Goal: Register for event/course

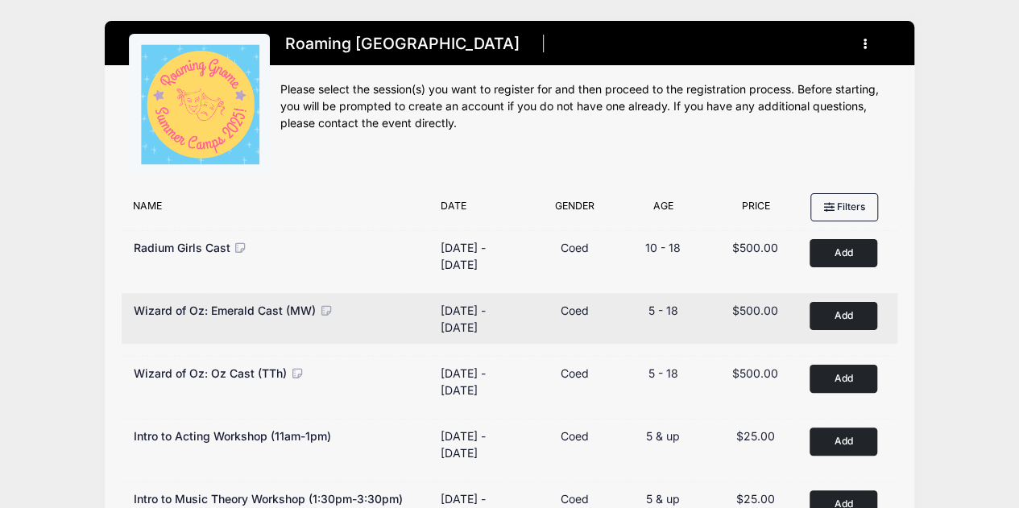
click at [849, 307] on button "Add to Cart" at bounding box center [843, 316] width 68 height 28
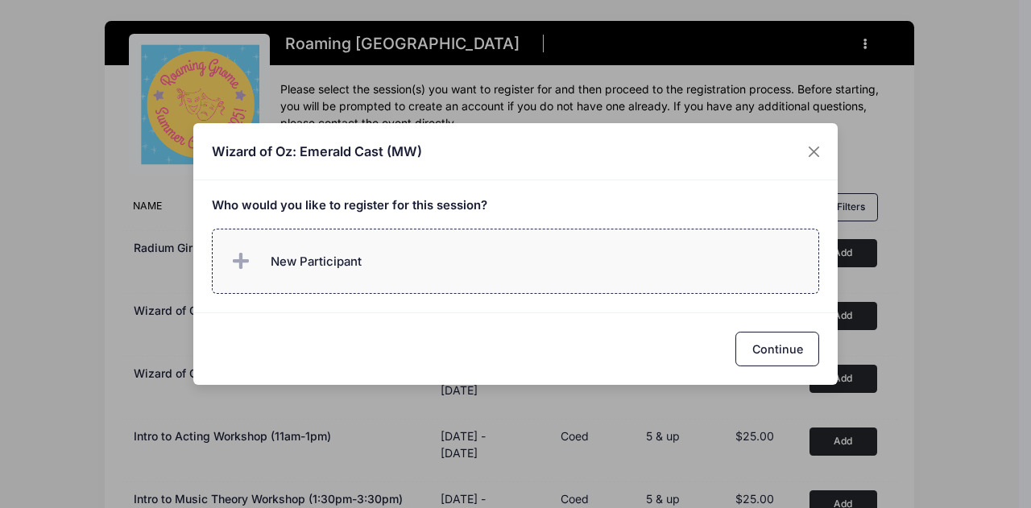
click at [284, 254] on span "New Participant" at bounding box center [316, 262] width 91 height 18
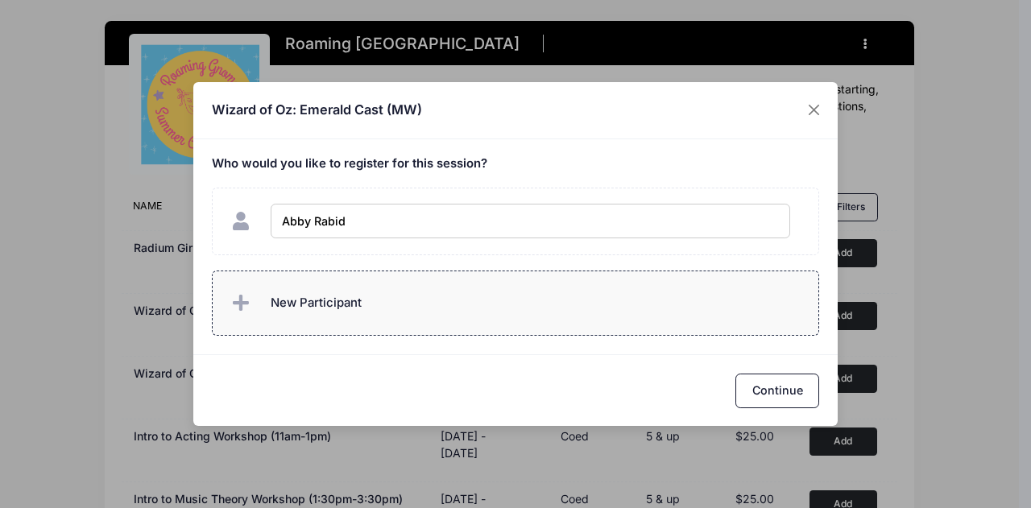
type input "Abby Rabida"
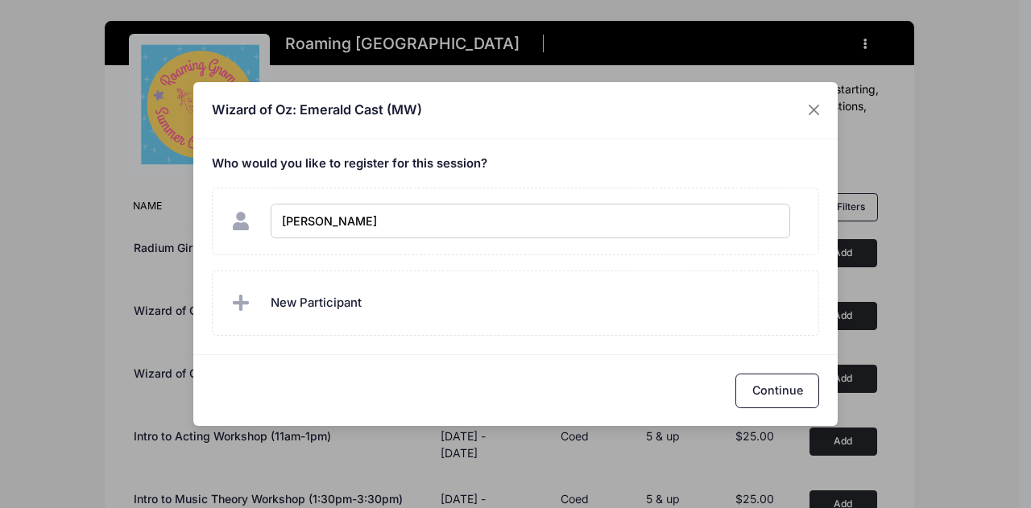
checkbox input "true"
click at [796, 359] on div "Continue" at bounding box center [515, 390] width 644 height 72
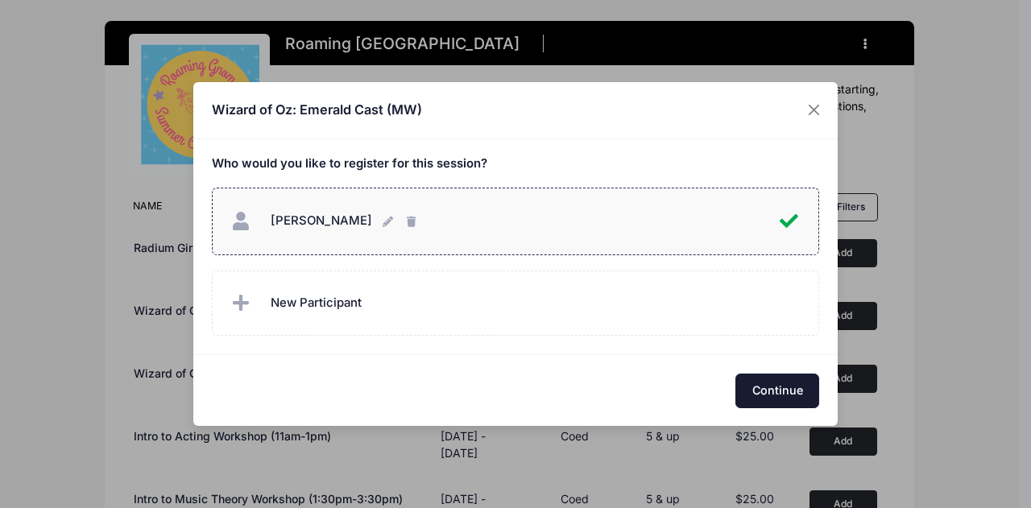
click at [780, 395] on button "Continue" at bounding box center [777, 391] width 84 height 35
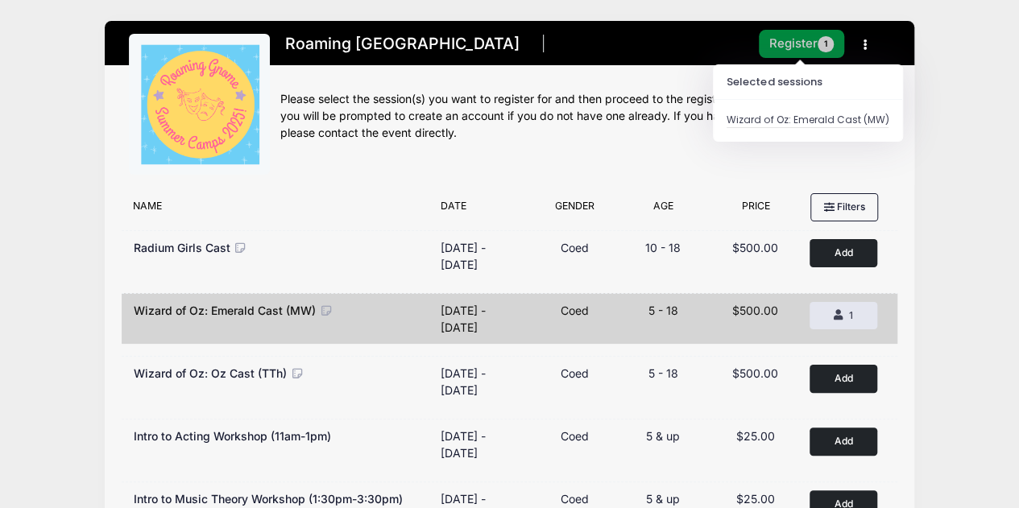
click at [794, 33] on button "Register 1" at bounding box center [801, 44] width 85 height 28
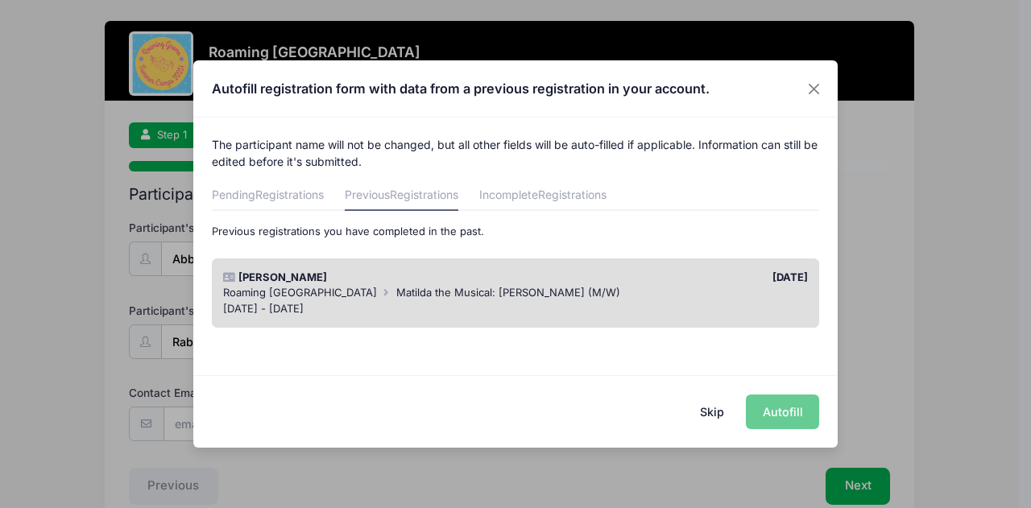
click at [782, 412] on div "Skip Autofill" at bounding box center [515, 411] width 644 height 72
click at [255, 211] on div "Pending Registrations Previous Registrations Incomplete Registrations Below are…" at bounding box center [516, 259] width 608 height 154
click at [269, 196] on span "Registrations" at bounding box center [289, 195] width 68 height 14
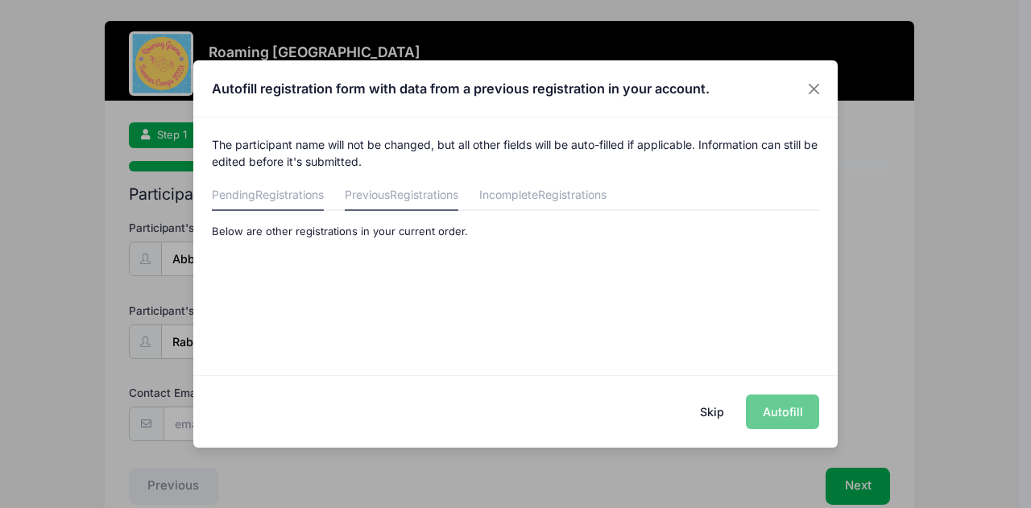
click at [437, 190] on span "Registrations" at bounding box center [424, 195] width 68 height 14
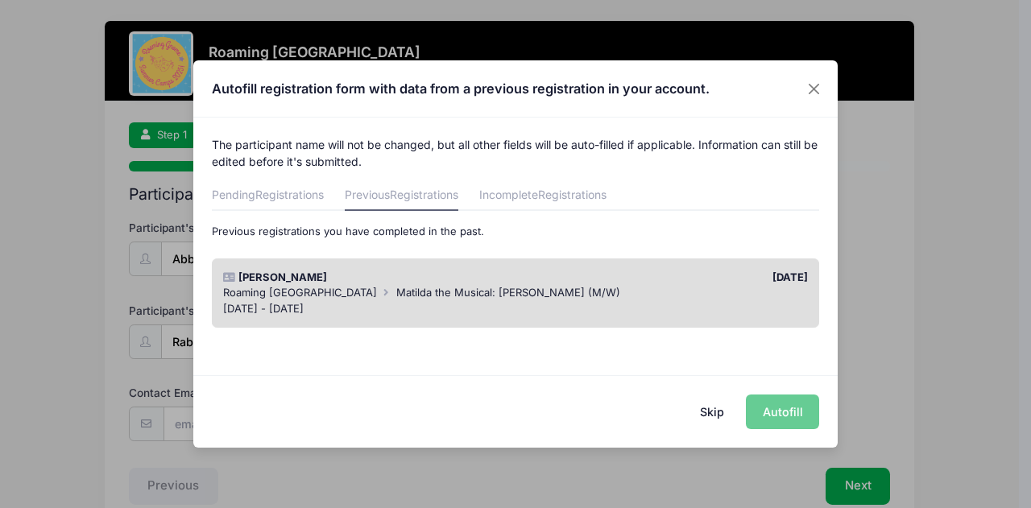
click at [514, 294] on span "Matilda the Musical: Bruce Cast (M/W)" at bounding box center [508, 292] width 224 height 13
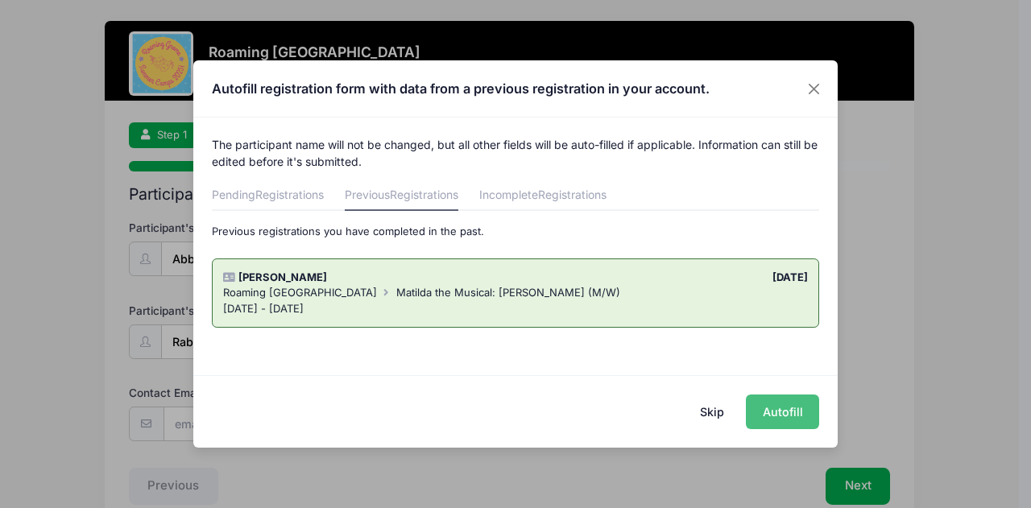
click at [775, 401] on button "Autofill" at bounding box center [782, 412] width 73 height 35
type input "[EMAIL_ADDRESS][PERSON_NAME][DOMAIN_NAME]"
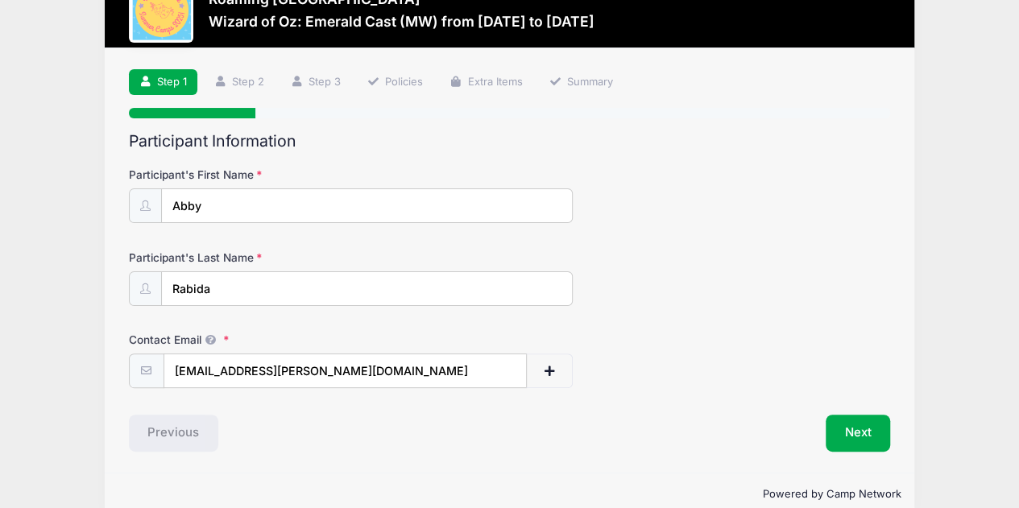
scroll to position [78, 0]
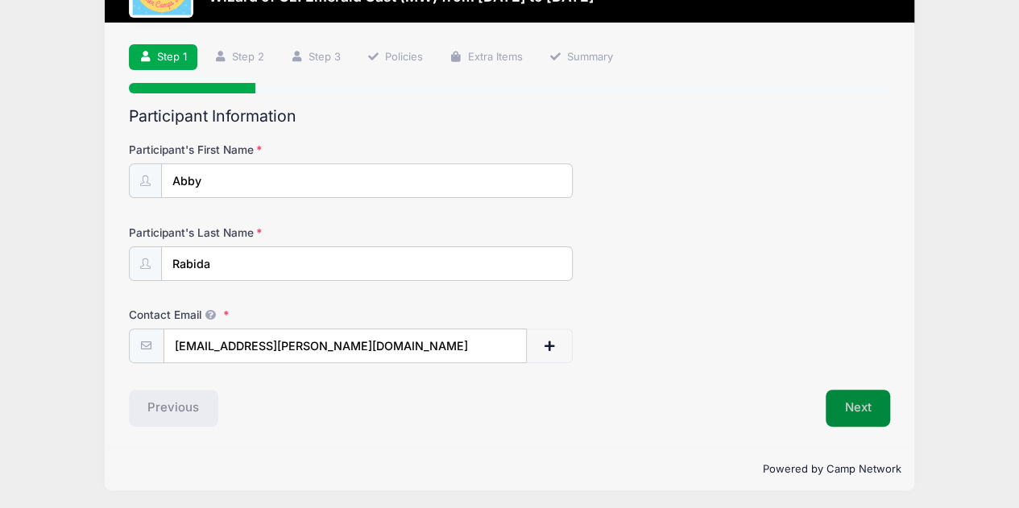
click at [865, 402] on button "Next" at bounding box center [858, 408] width 65 height 37
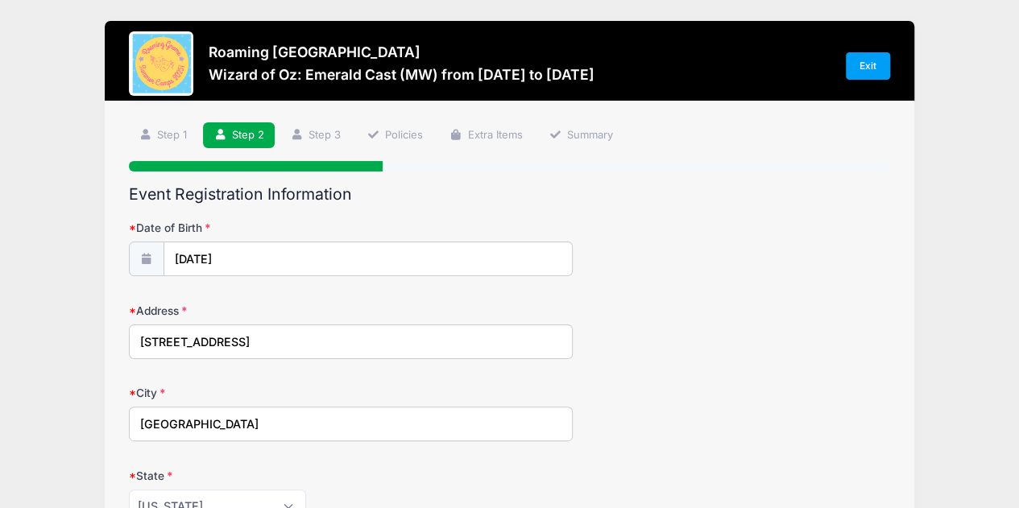
scroll to position [0, 0]
click at [399, 342] on input "7777 e. 23rd Ave #201" at bounding box center [351, 342] width 445 height 35
type input "8361 East 29th Avenue"
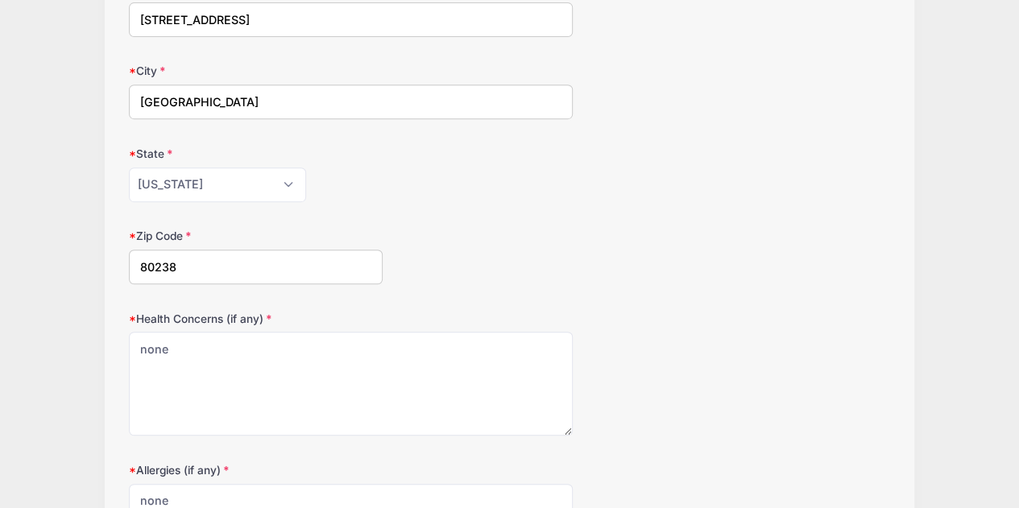
scroll to position [544, 0]
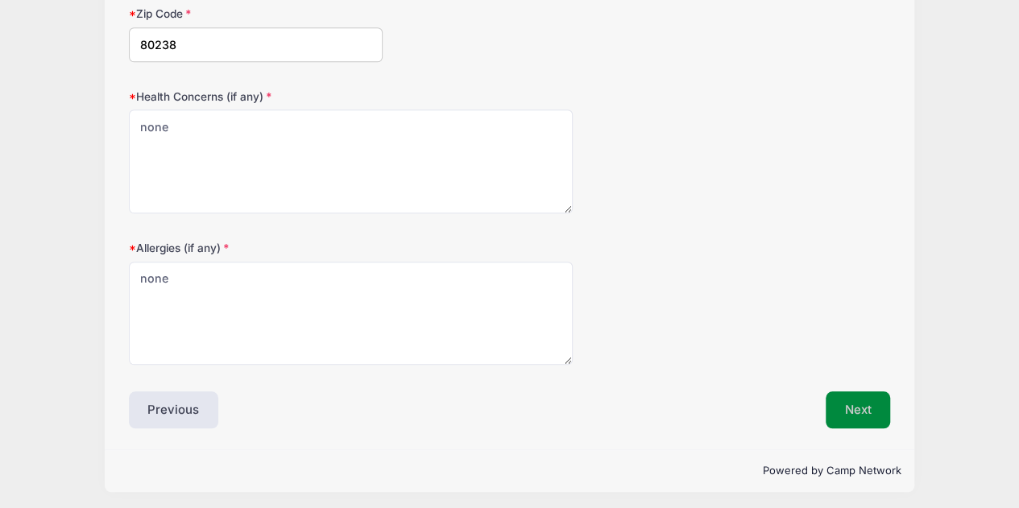
click at [857, 404] on button "Next" at bounding box center [858, 409] width 65 height 37
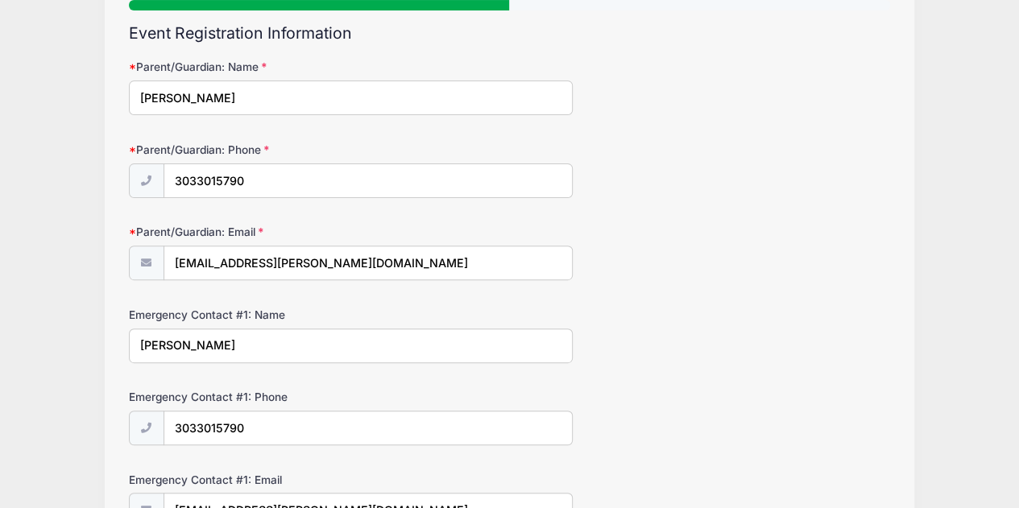
scroll to position [483, 0]
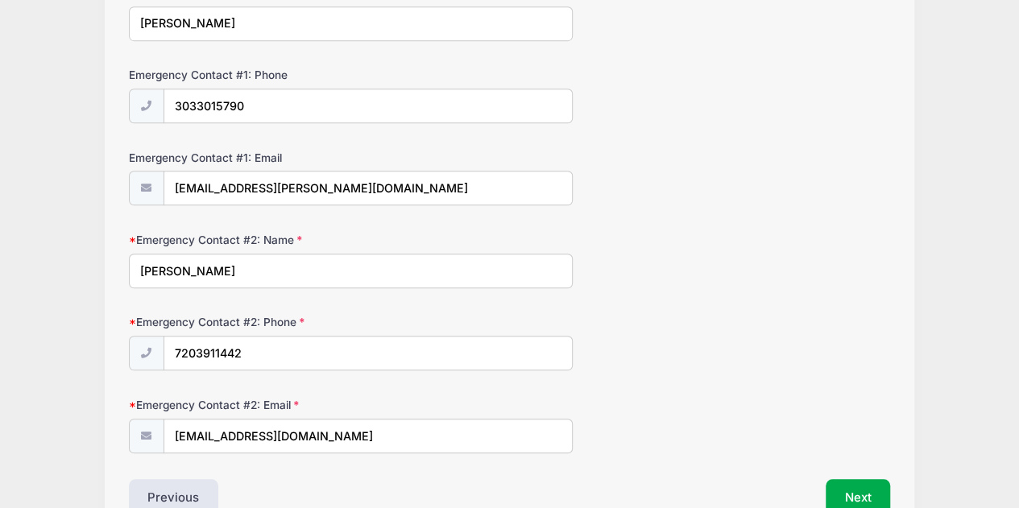
click at [438, 275] on input "Kris Rabida" at bounding box center [351, 271] width 445 height 35
type input "Sam Lewis"
click at [379, 350] on input "7203911442" at bounding box center [368, 354] width 408 height 35
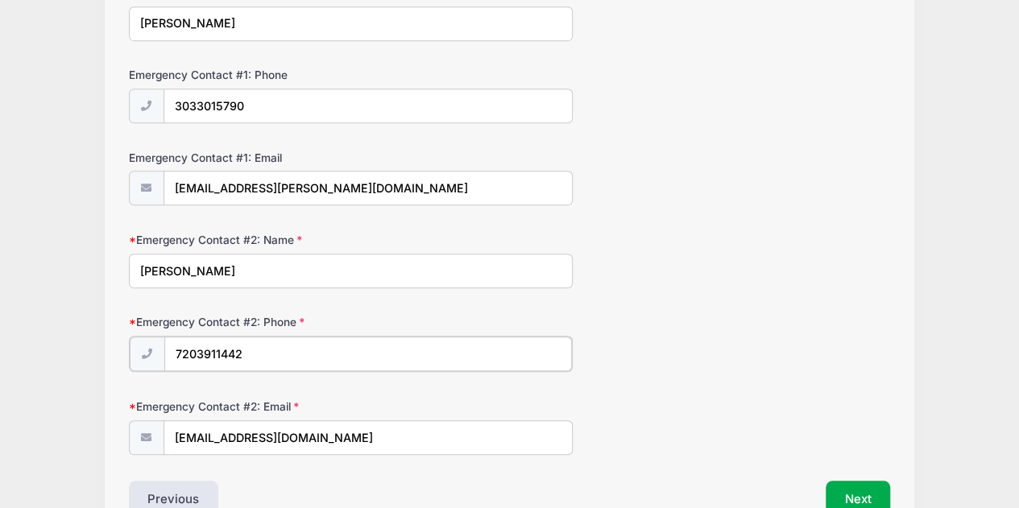
click at [379, 350] on input "7203911442" at bounding box center [368, 354] width 408 height 35
type input "(978) 621-6639"
click at [366, 444] on input "krisrabida@gmail.com" at bounding box center [368, 437] width 408 height 35
click at [366, 443] on input "krisrabida@gmail.com" at bounding box center [368, 437] width 408 height 35
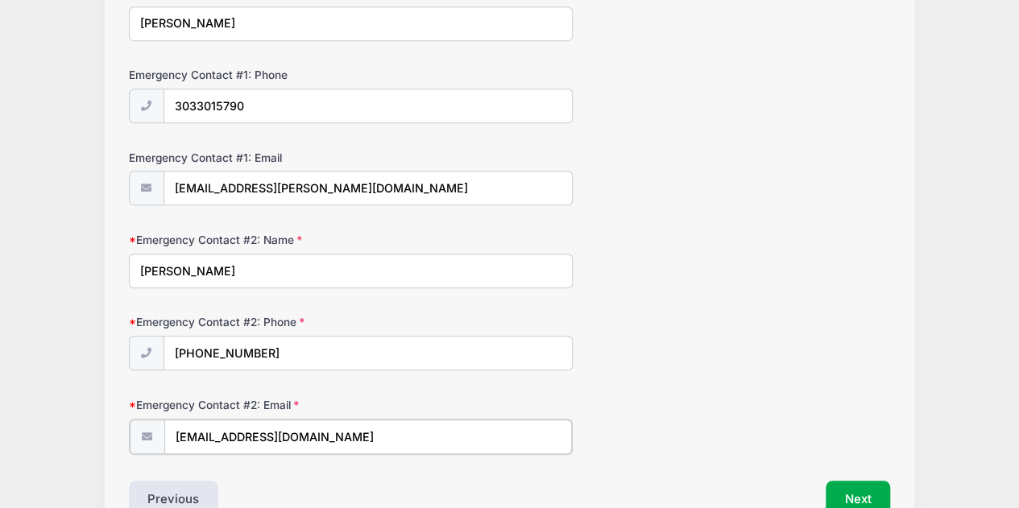
click at [366, 442] on input "krisrabida@gmail.com" at bounding box center [368, 437] width 408 height 35
type input "skimastersam@gmail.com"
click at [865, 491] on button "Next" at bounding box center [858, 497] width 65 height 37
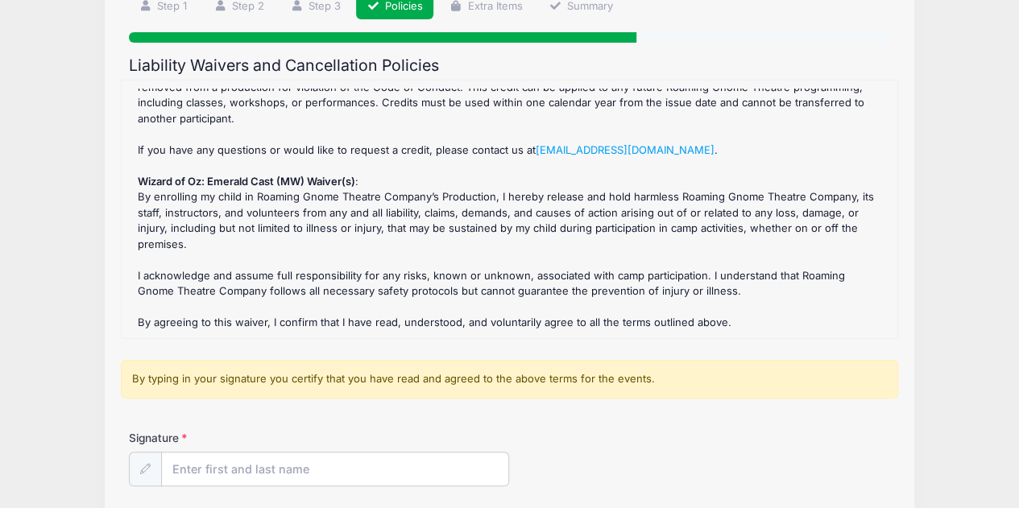
scroll to position [273, 0]
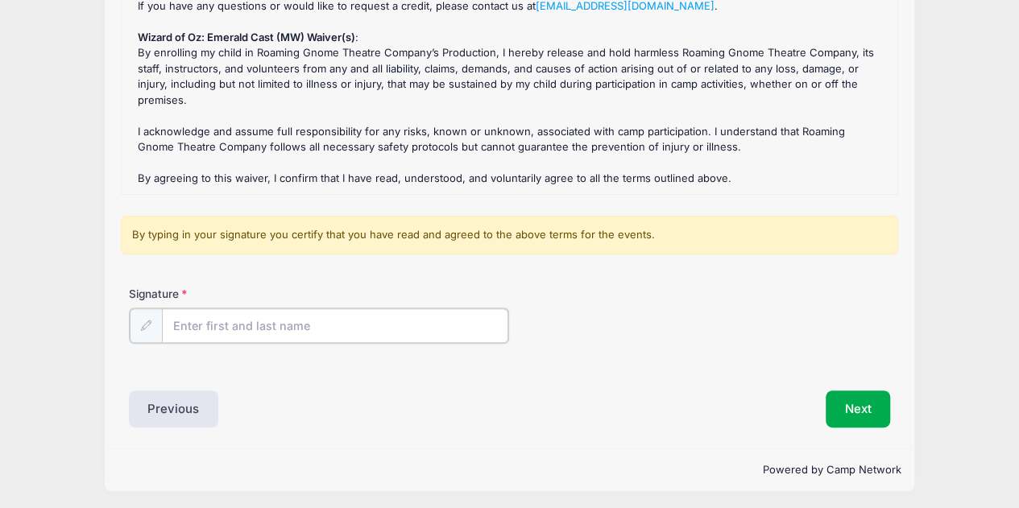
click at [218, 315] on input "Signature" at bounding box center [335, 325] width 347 height 35
type input "Megan McCarthy"
click at [860, 399] on button "Next" at bounding box center [858, 407] width 65 height 37
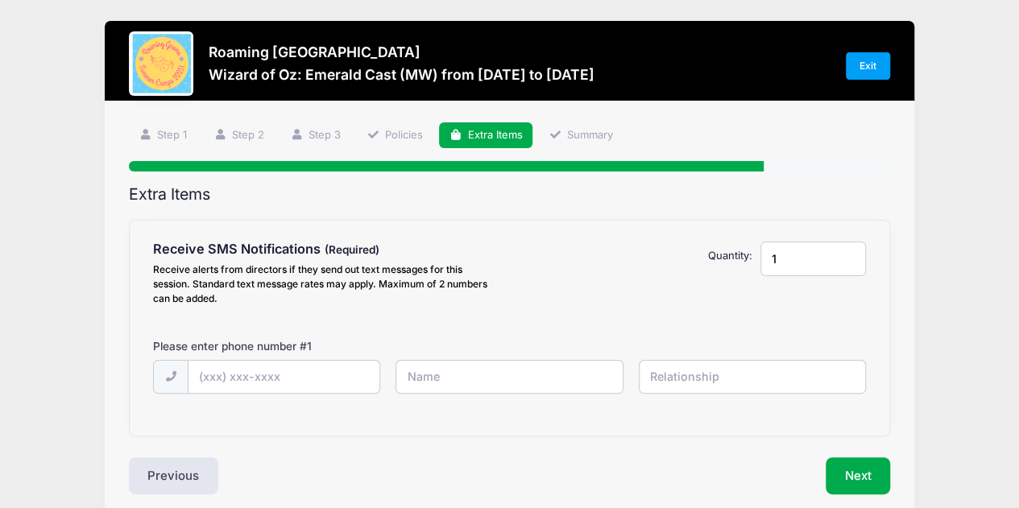
scroll to position [0, 0]
click at [0, 0] on input "text" at bounding box center [0, 0] width 0 height 0
type input "(303) 301-5790"
type input "Megan McCarthy"
click at [0, 0] on input "text" at bounding box center [0, 0] width 0 height 0
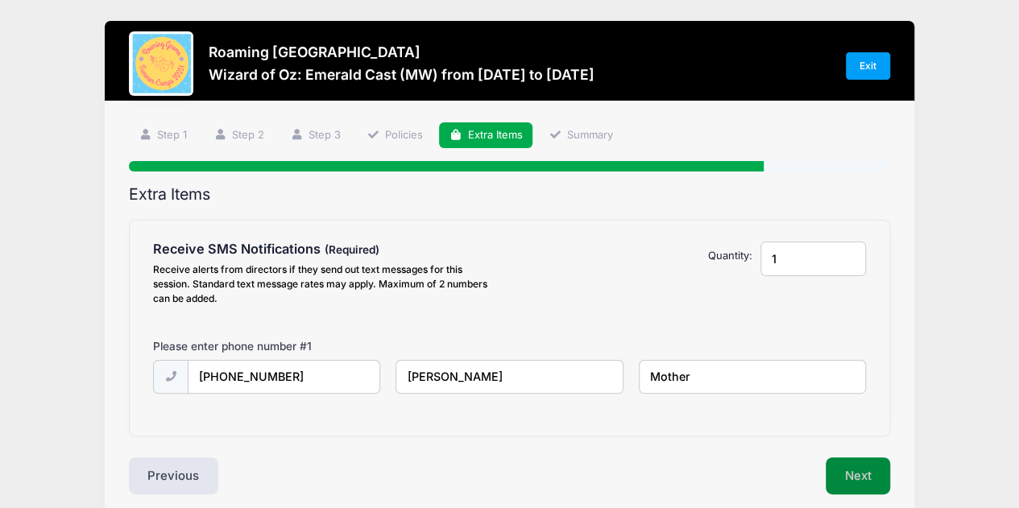
type input "Mother"
click at [839, 462] on button "Next" at bounding box center [858, 475] width 65 height 37
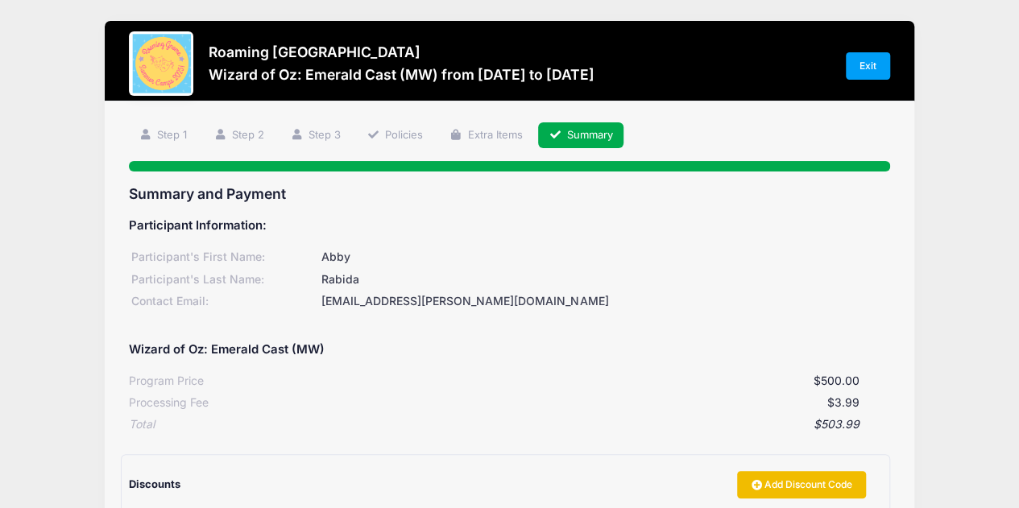
click at [769, 474] on link "Add Discount Code" at bounding box center [801, 484] width 129 height 27
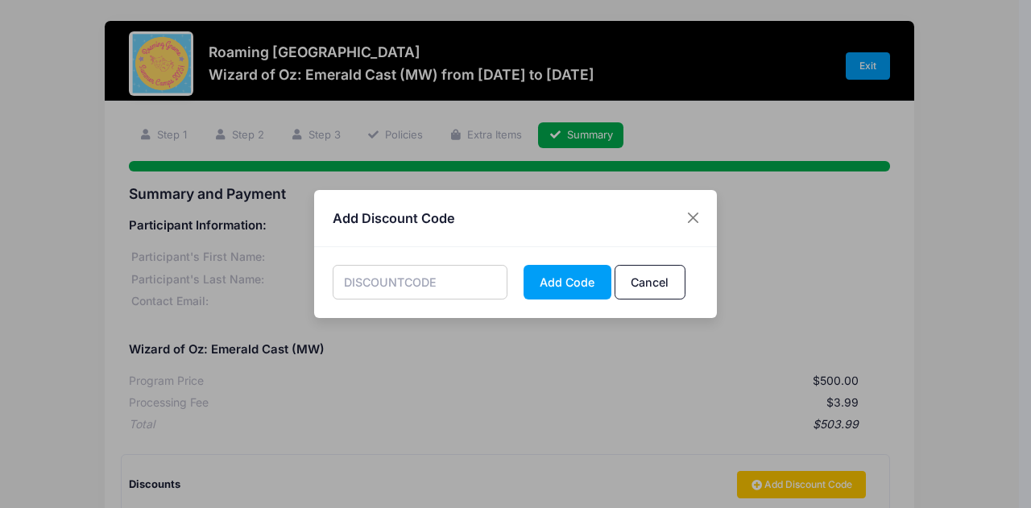
click at [423, 286] on input "text" at bounding box center [421, 282] width 176 height 35
type input "RABIDACREDIT"
click at [570, 281] on button "Add Code" at bounding box center [568, 282] width 88 height 35
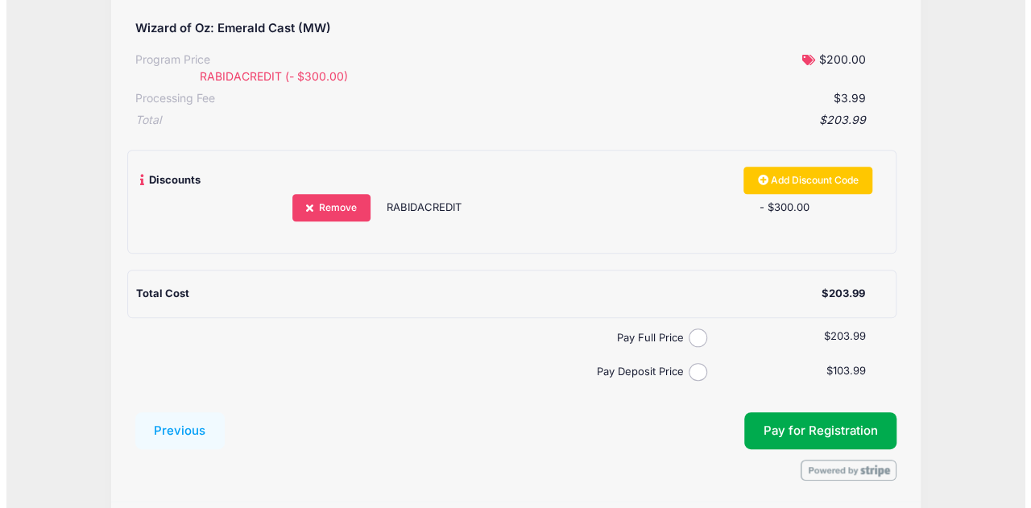
scroll to position [322, 0]
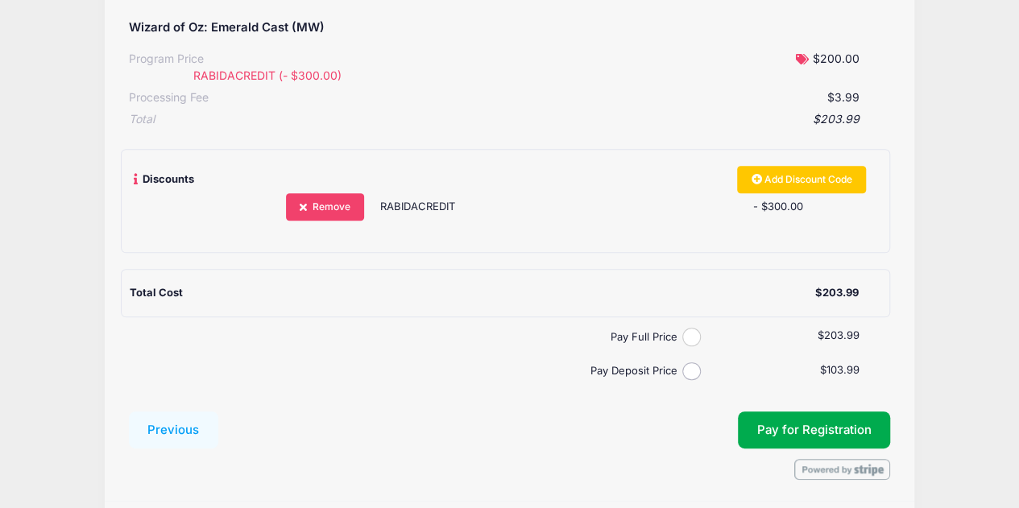
click at [689, 340] on input "Pay Full Price" at bounding box center [691, 337] width 19 height 19
radio input "true"
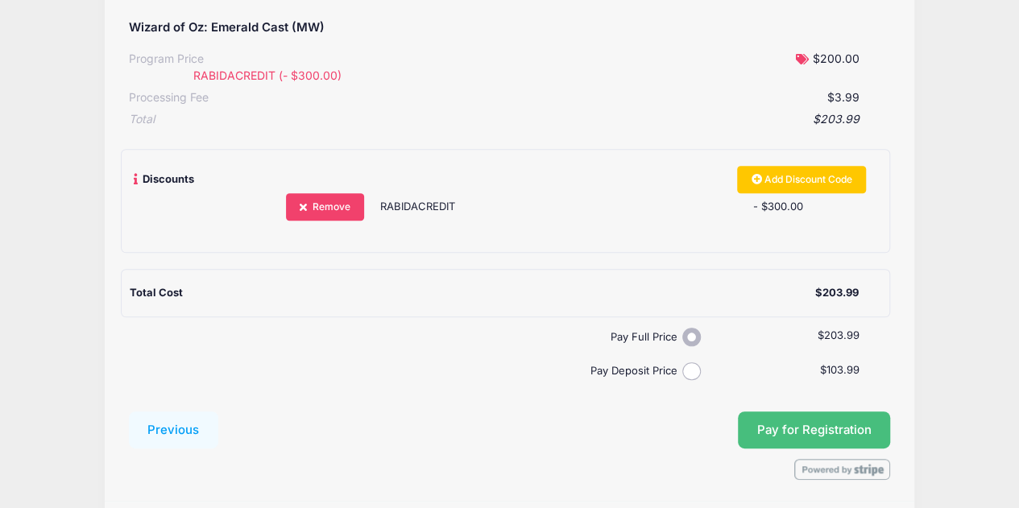
click at [779, 423] on span "Pay for Registration" at bounding box center [814, 430] width 114 height 14
